Goal: Find specific page/section: Find specific page/section

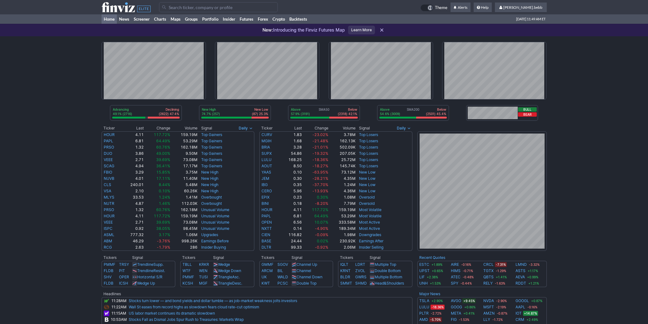
click at [116, 11] on use at bounding box center [125, 7] width 49 height 10
click at [123, 8] on icon at bounding box center [125, 7] width 49 height 10
